Goal: Navigation & Orientation: Find specific page/section

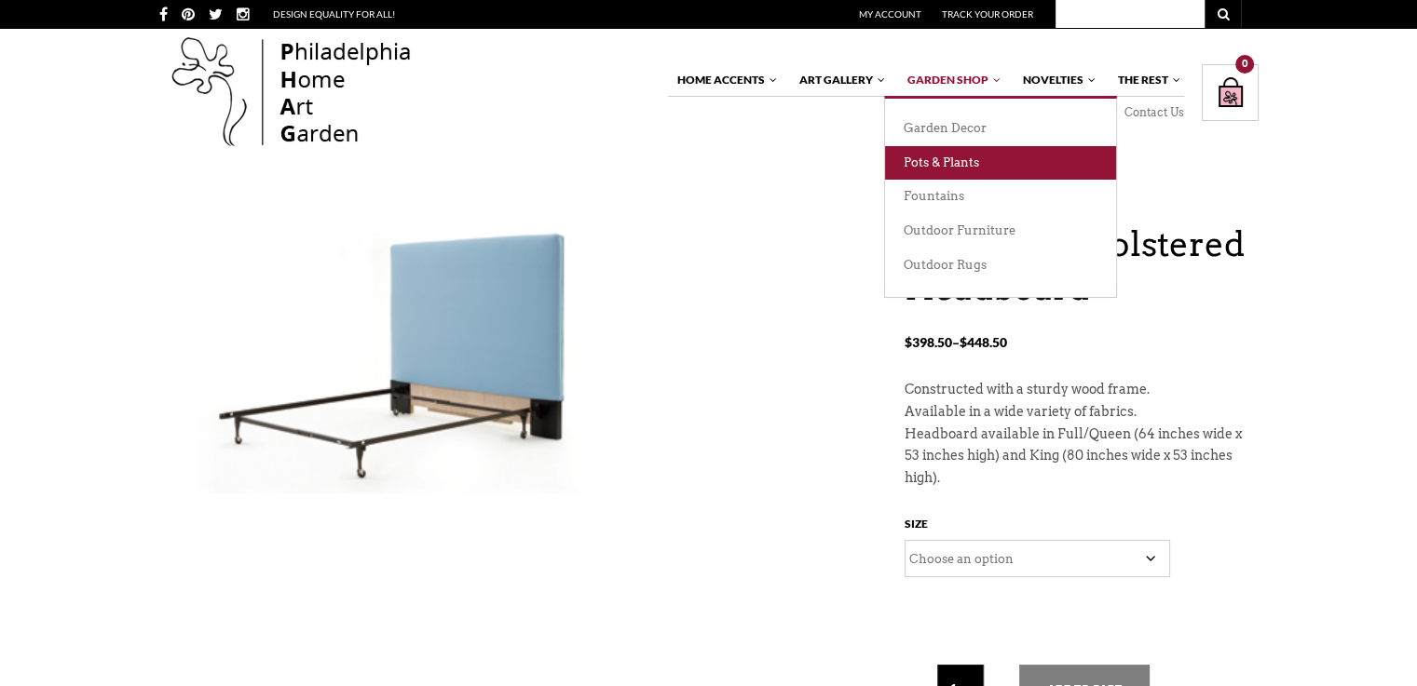
click at [943, 154] on link "Pots & Plants" at bounding box center [1000, 163] width 231 height 34
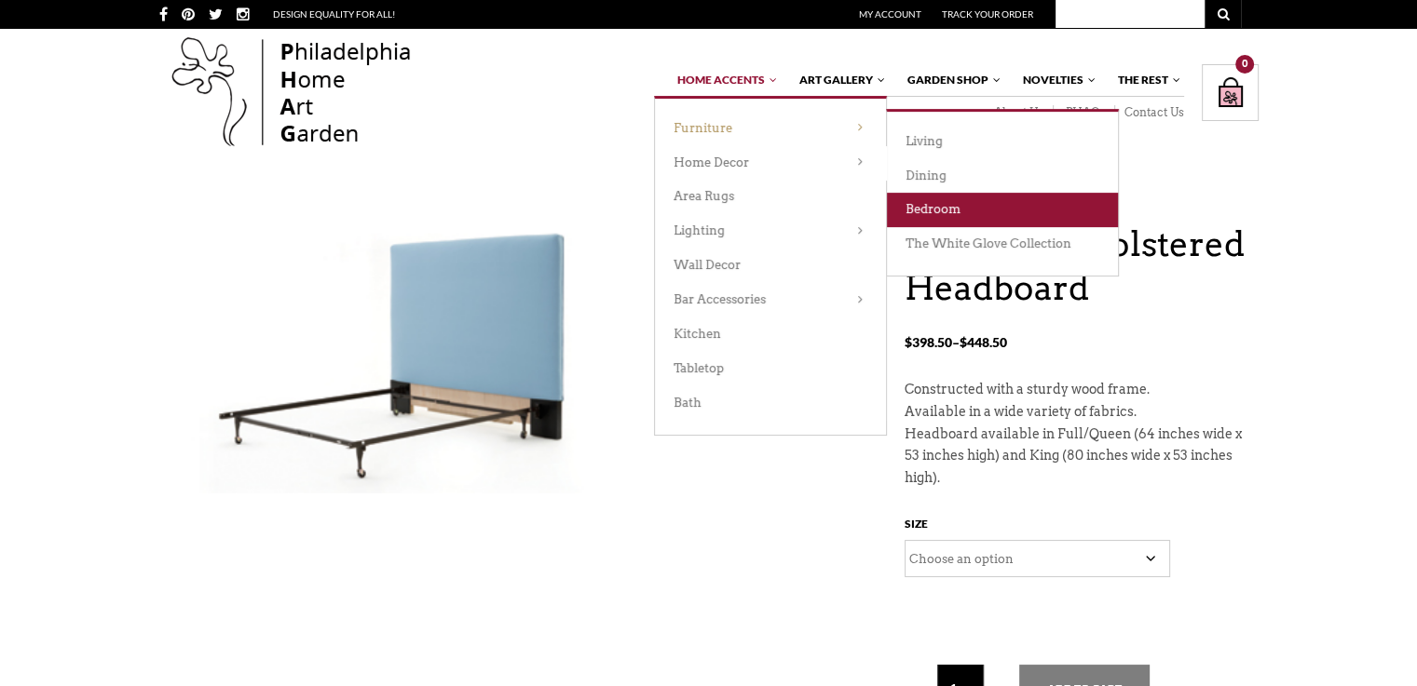
click at [938, 205] on link "Bedroom" at bounding box center [1002, 210] width 231 height 34
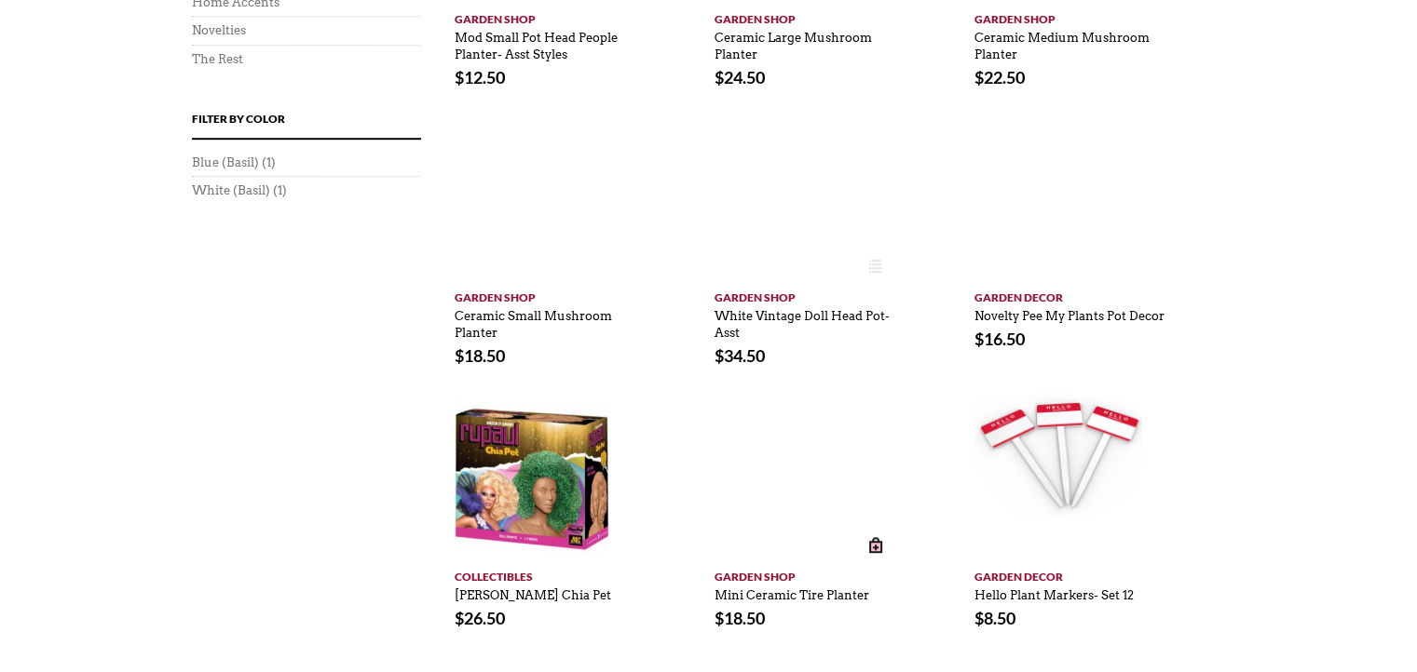
scroll to position [1582, 0]
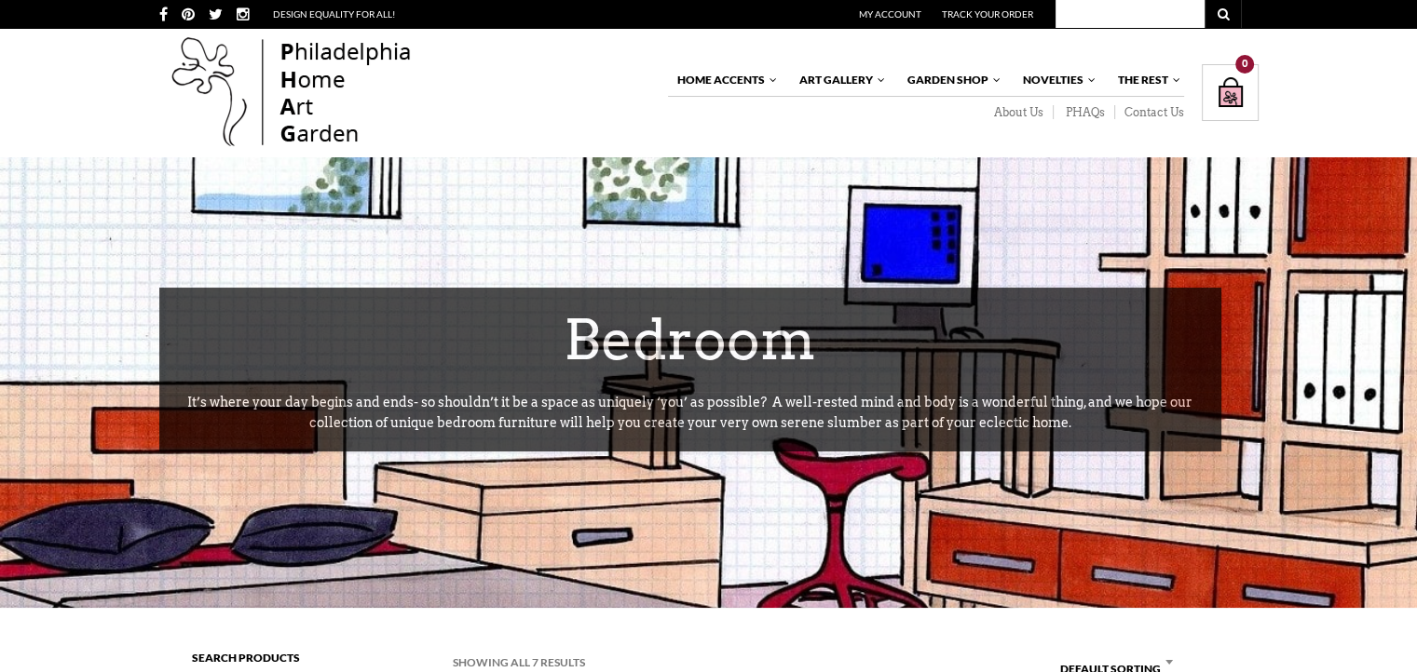
scroll to position [588, 0]
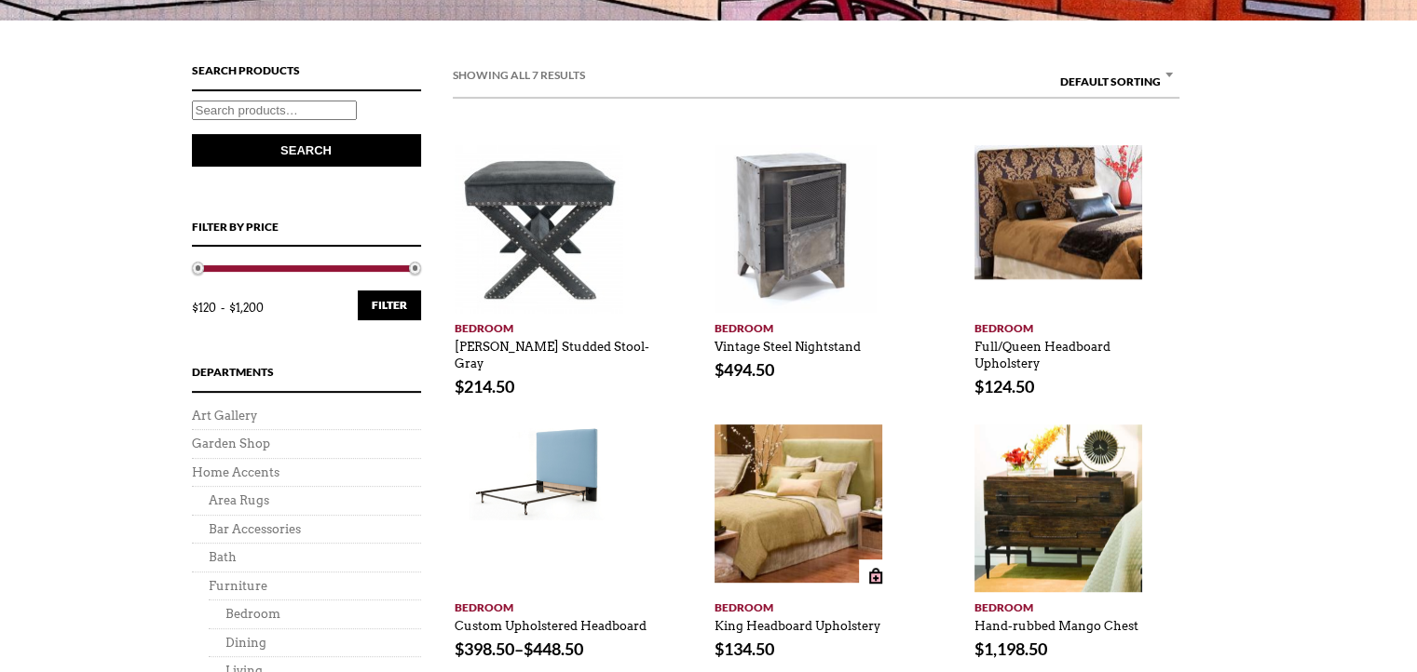
click at [818, 480] on img at bounding box center [798, 504] width 168 height 158
